Goal: Task Accomplishment & Management: Manage account settings

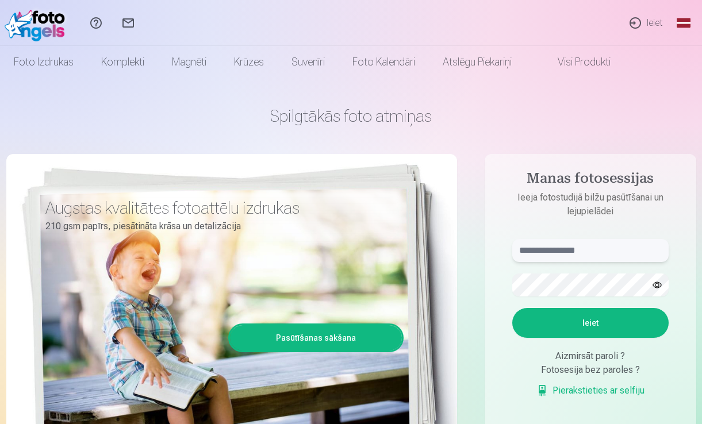
paste input "**********"
type input "**********"
click at [594, 324] on button "Ieiet" at bounding box center [590, 323] width 156 height 30
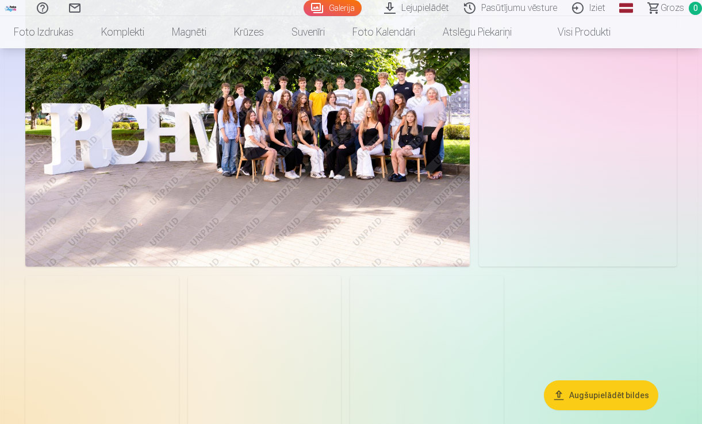
scroll to position [2984, 0]
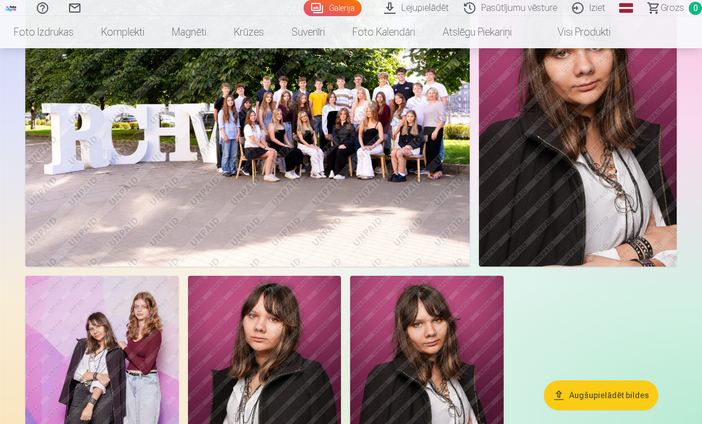
click at [593, 132] on img at bounding box center [578, 118] width 198 height 297
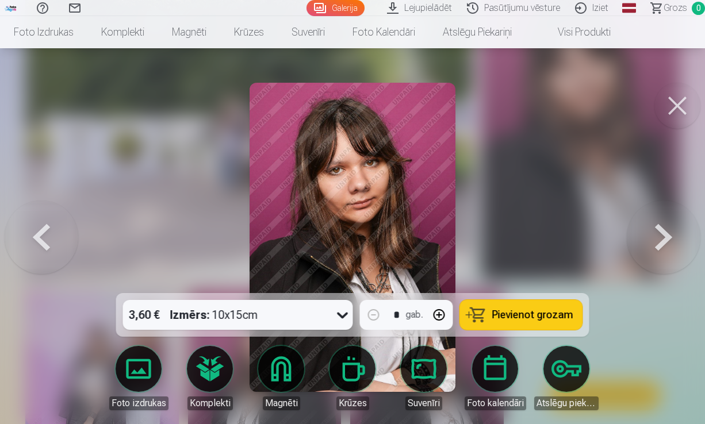
click at [672, 98] on button at bounding box center [677, 106] width 46 height 46
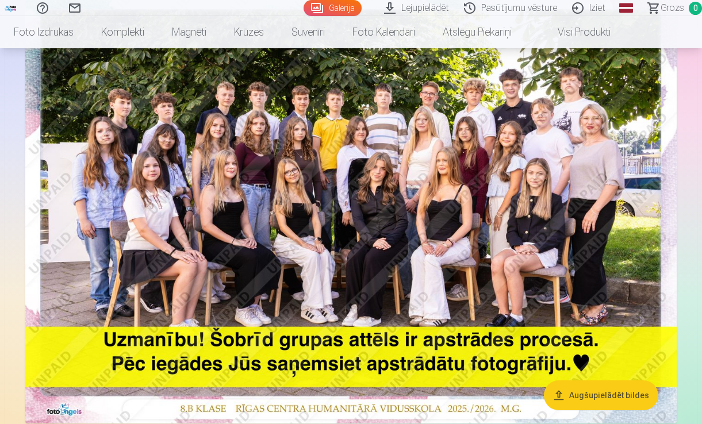
scroll to position [137, 0]
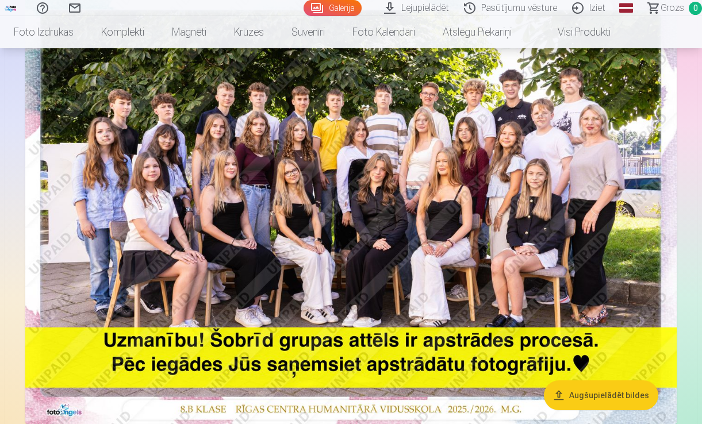
click at [171, 153] on img at bounding box center [350, 207] width 651 height 435
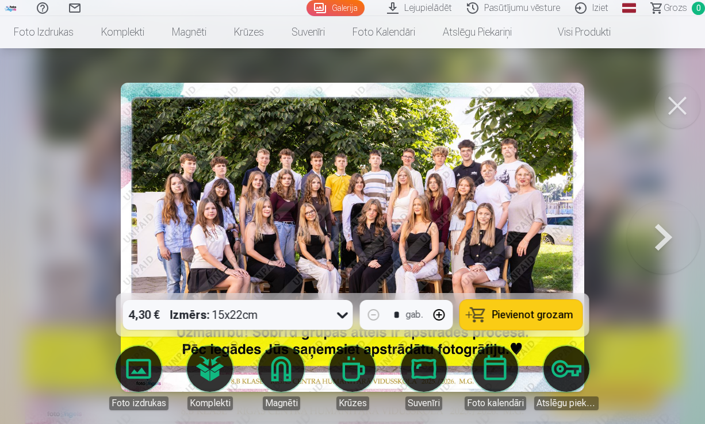
click at [681, 105] on button at bounding box center [677, 106] width 46 height 46
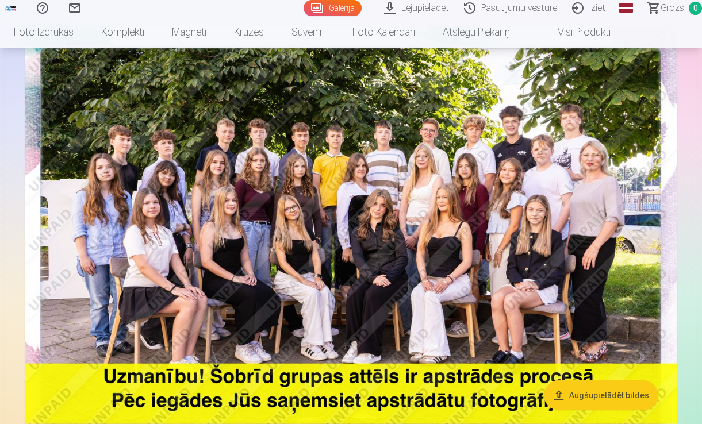
scroll to position [103, 0]
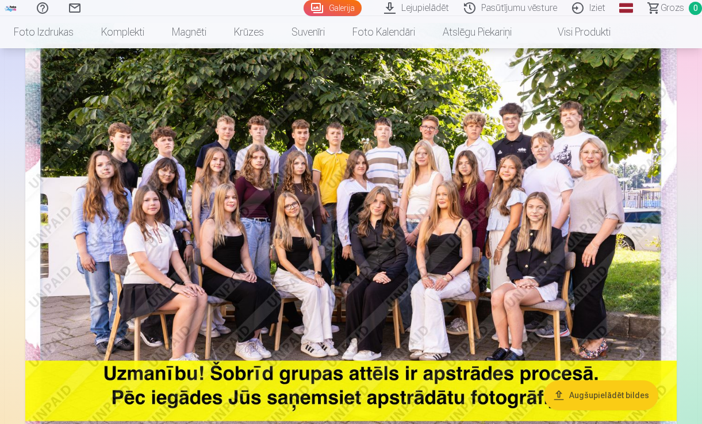
click at [429, 175] on img at bounding box center [350, 240] width 651 height 435
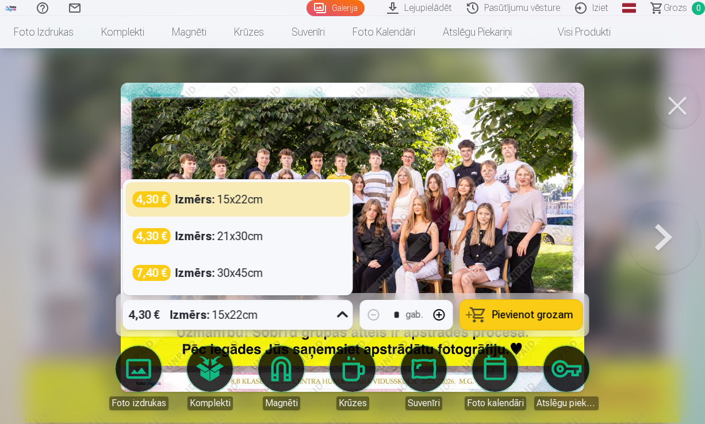
click at [343, 316] on icon at bounding box center [342, 315] width 18 height 18
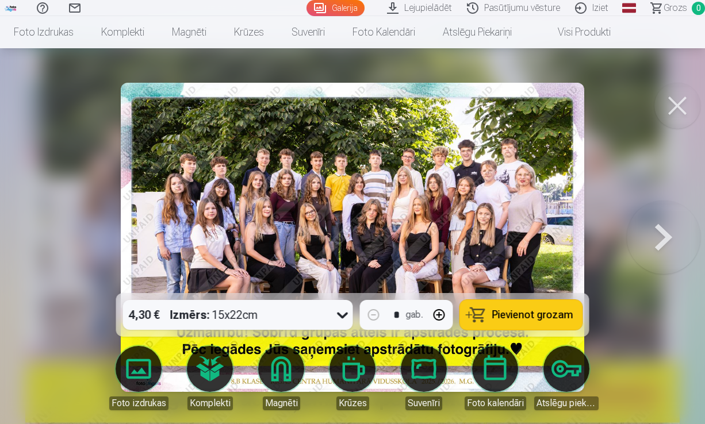
click at [643, 115] on div at bounding box center [352, 212] width 705 height 424
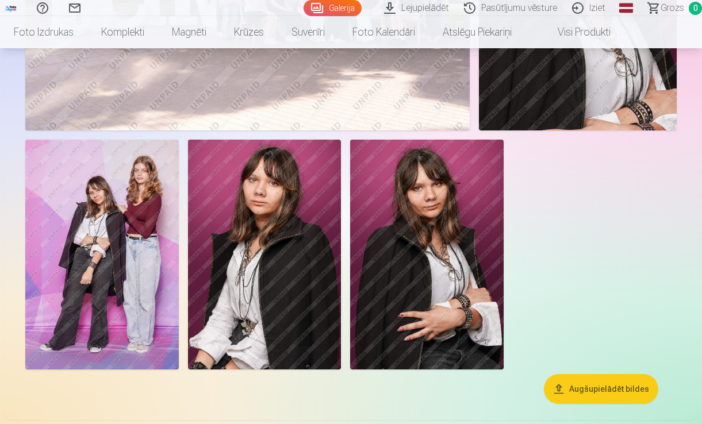
scroll to position [3121, 0]
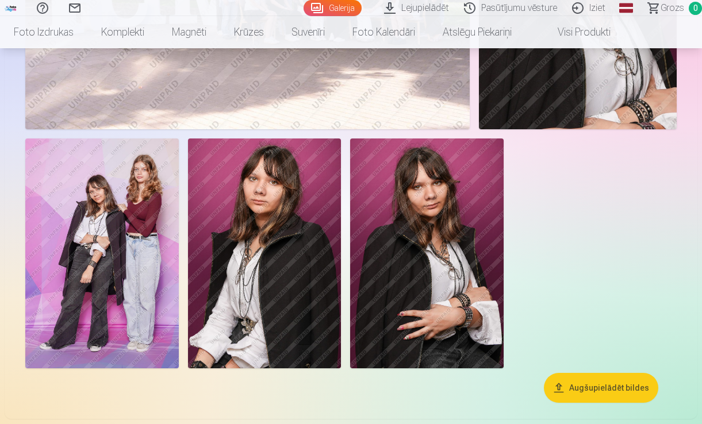
click at [418, 329] on img at bounding box center [426, 254] width 153 height 230
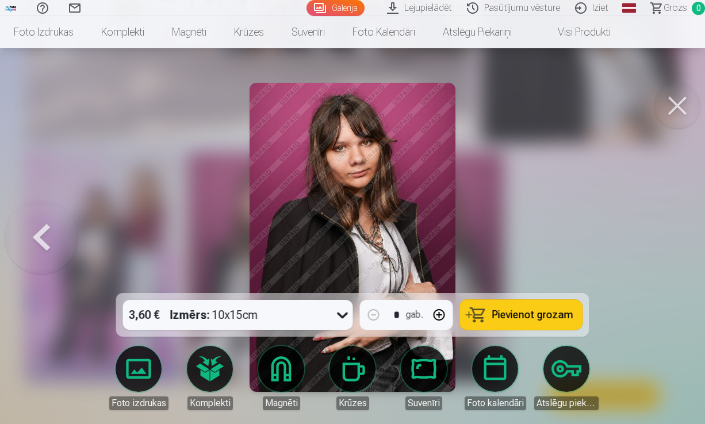
click at [375, 209] on img at bounding box center [352, 237] width 206 height 309
click at [666, 105] on button at bounding box center [677, 106] width 46 height 46
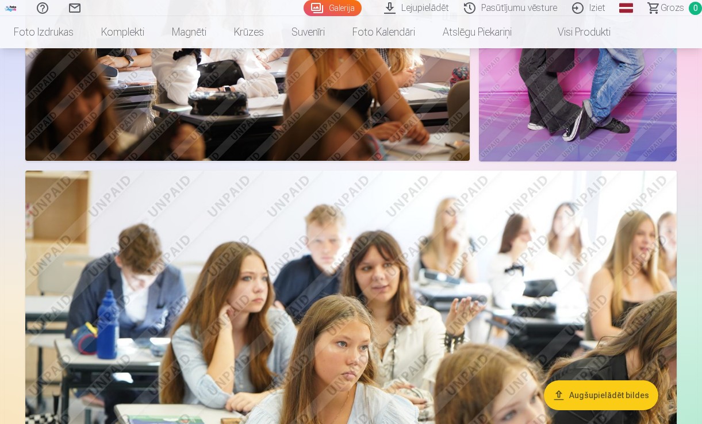
scroll to position [1587, 0]
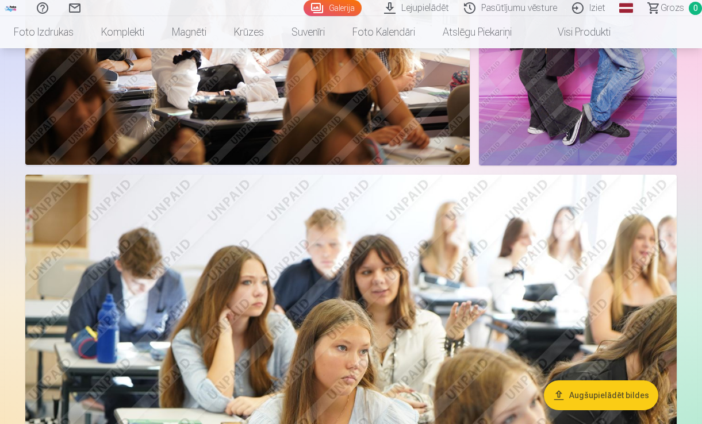
click at [693, 112] on aside "Augšupielādēt bildes" at bounding box center [351, 235] width 693 height 3434
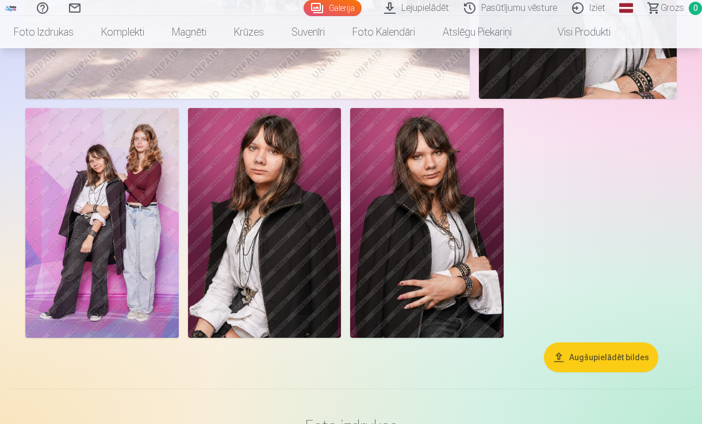
scroll to position [3153, 0]
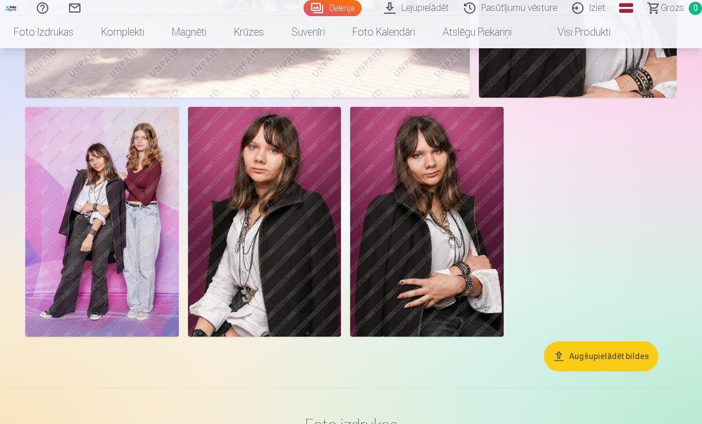
click at [172, 277] on img at bounding box center [101, 222] width 153 height 230
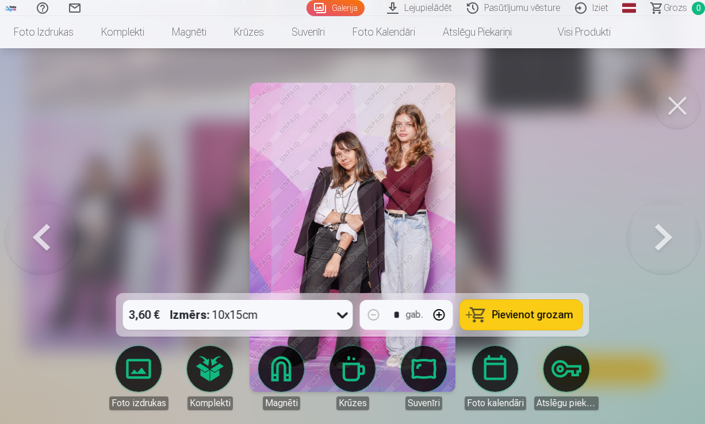
click at [689, 99] on button at bounding box center [677, 106] width 46 height 46
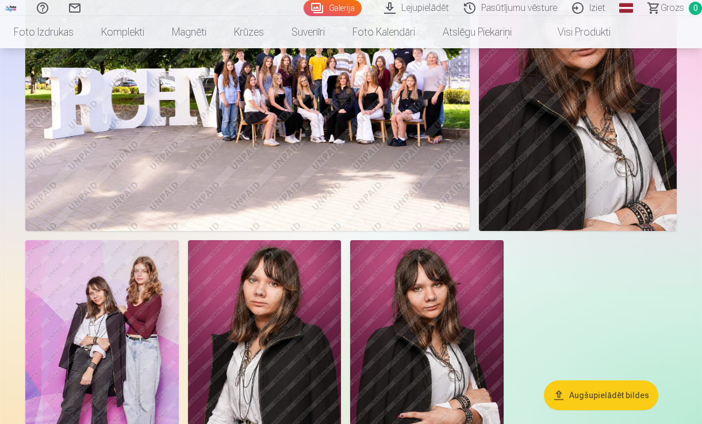
scroll to position [3018, 0]
